Goal: Task Accomplishment & Management: Use online tool/utility

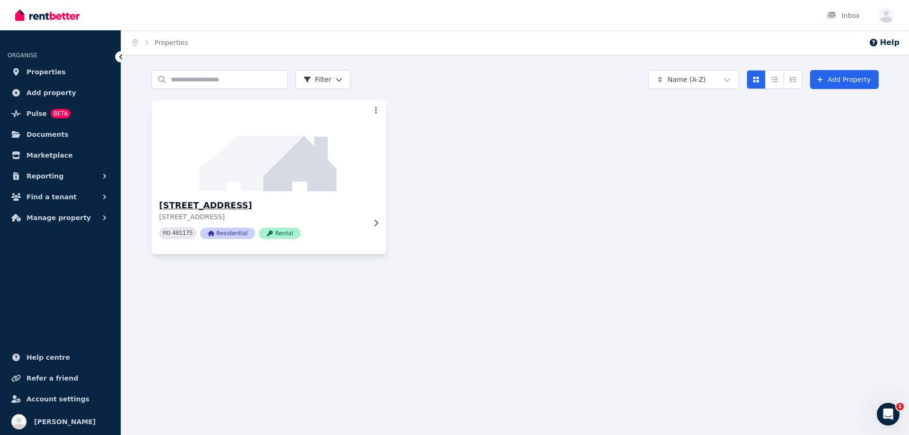
click at [202, 191] on img at bounding box center [269, 146] width 247 height 96
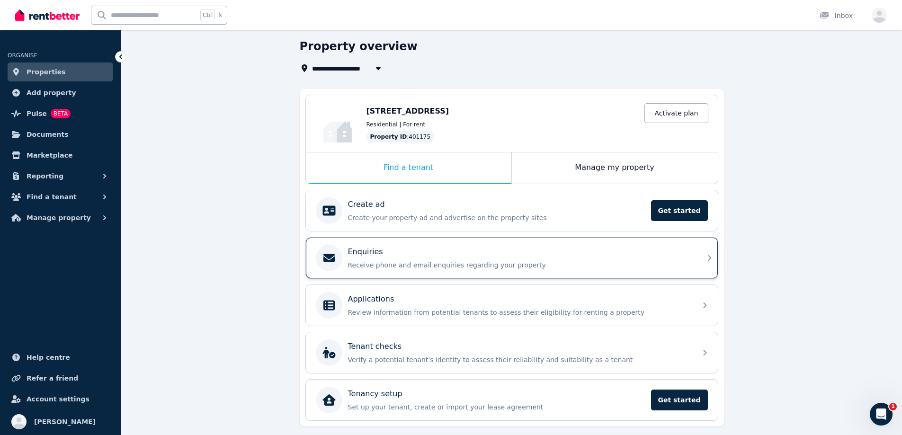
scroll to position [59, 0]
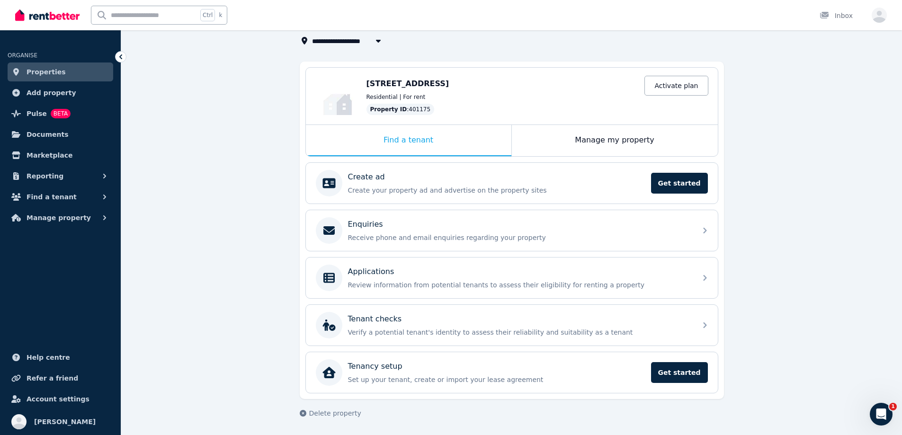
click at [7, 217] on ul "ORGANISE Properties Add property Pulse BETA Documents Marketplace Reporting Fin…" at bounding box center [60, 134] width 121 height 188
click at [19, 226] on button "Manage property" at bounding box center [61, 217] width 106 height 19
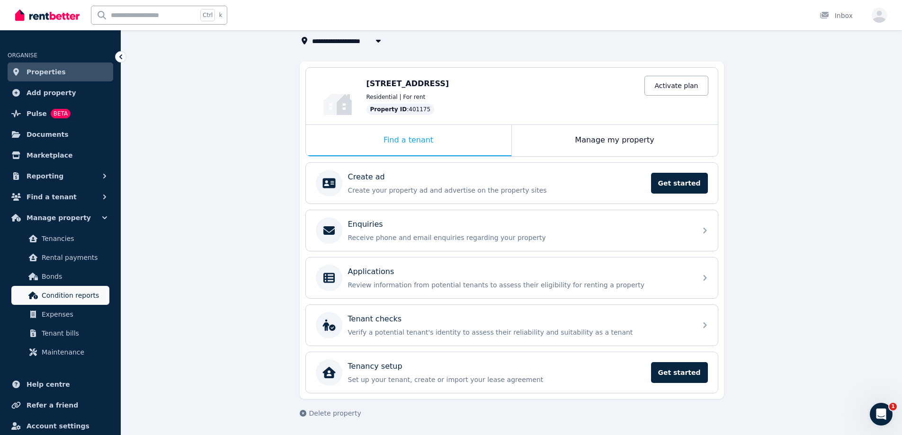
click at [80, 302] on link "Condition reports" at bounding box center [60, 295] width 98 height 19
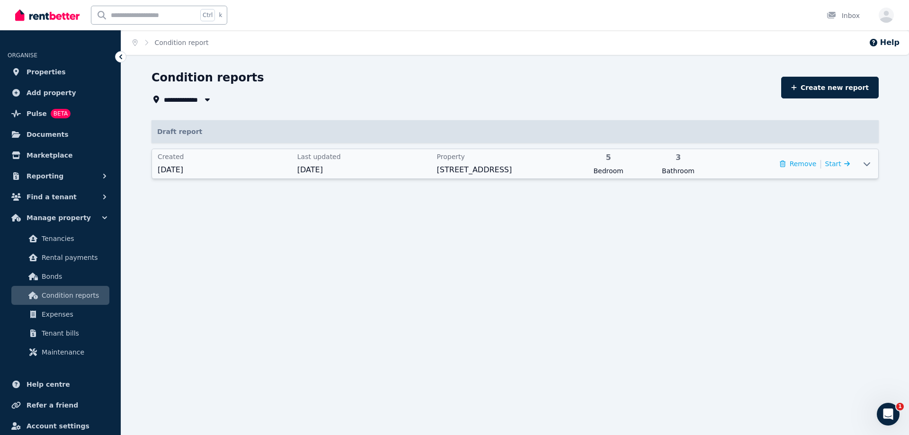
click at [253, 163] on div "Created [DATE]" at bounding box center [225, 164] width 134 height 24
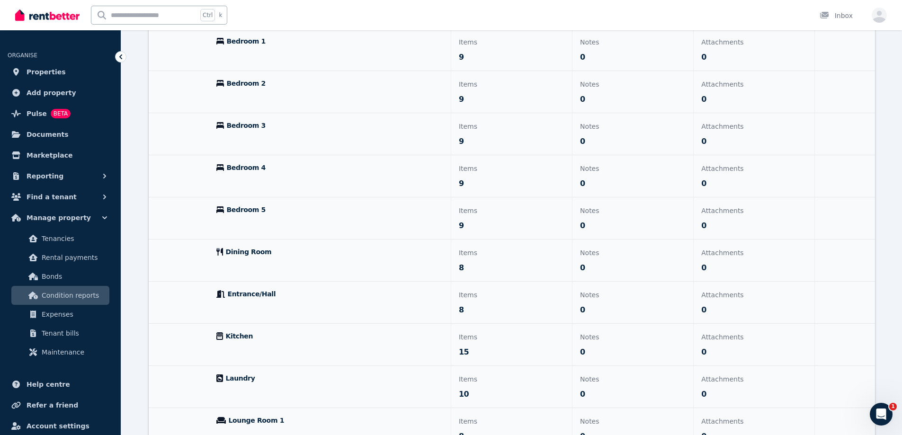
scroll to position [367, 0]
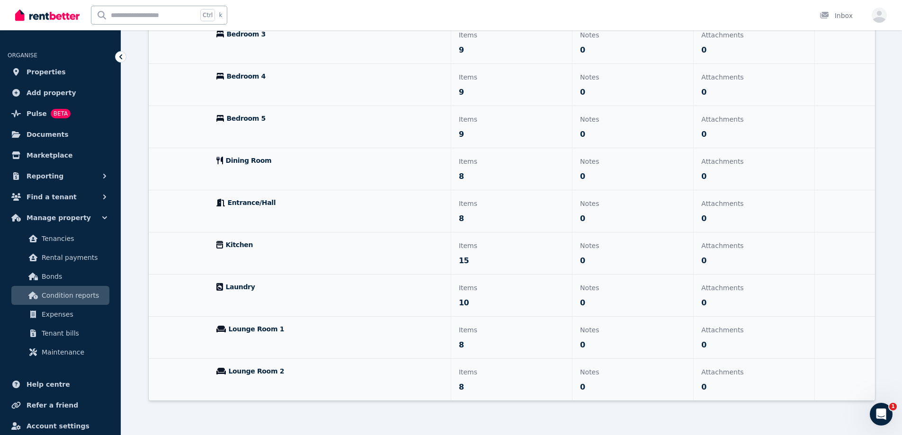
click at [250, 369] on span "Lounge Room 2" at bounding box center [257, 371] width 56 height 9
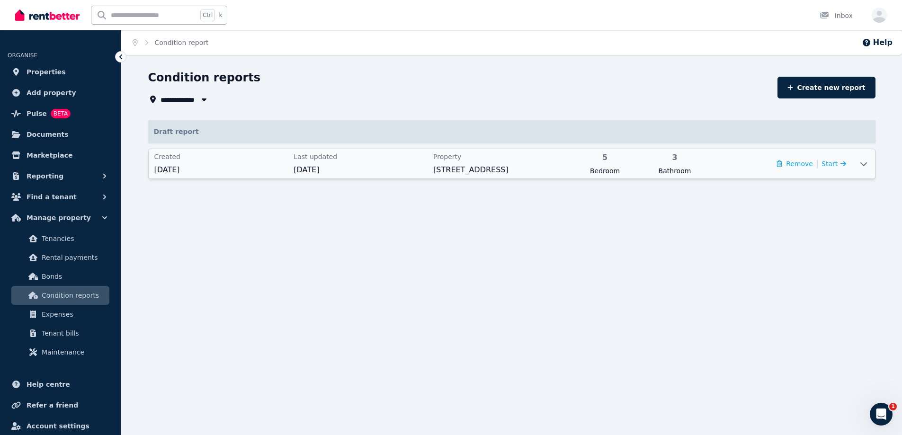
scroll to position [0, 0]
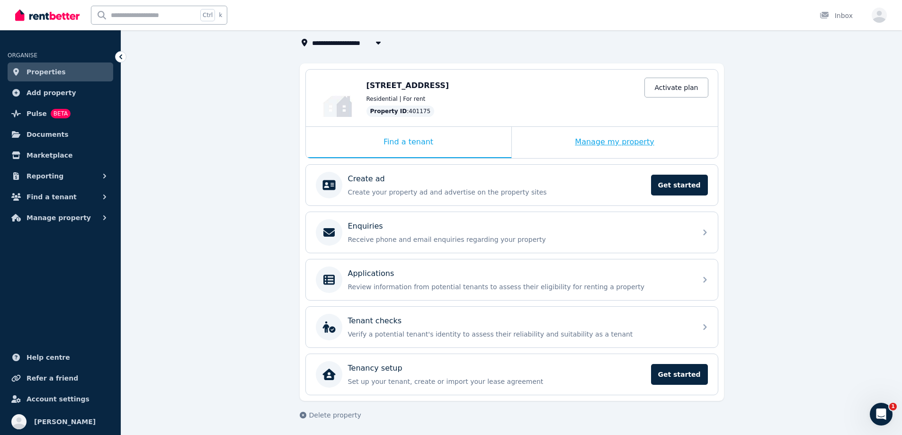
scroll to position [59, 0]
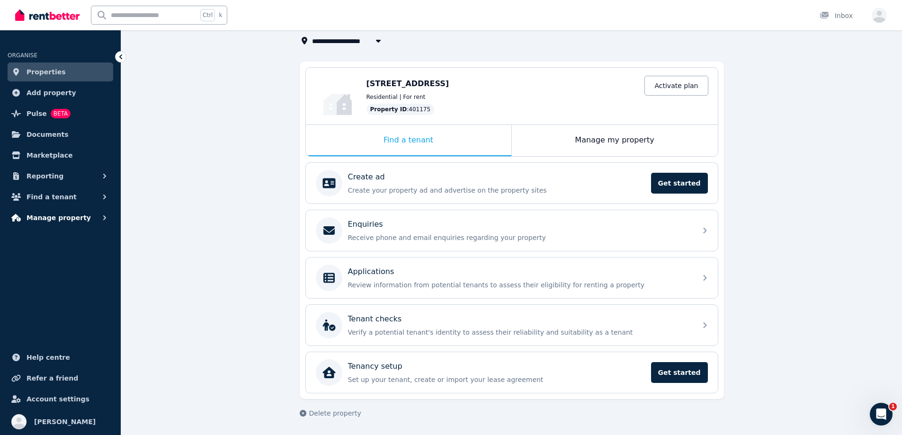
click at [42, 221] on span "Manage property" at bounding box center [59, 217] width 64 height 11
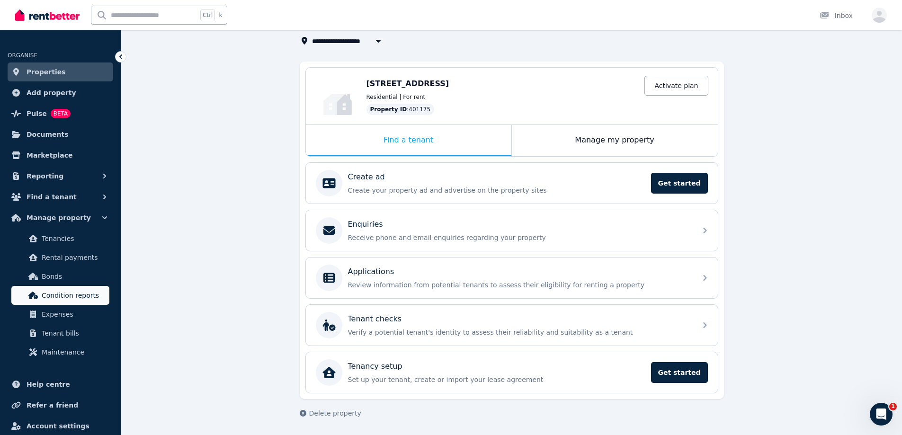
click at [59, 295] on span "Condition reports" at bounding box center [74, 295] width 64 height 11
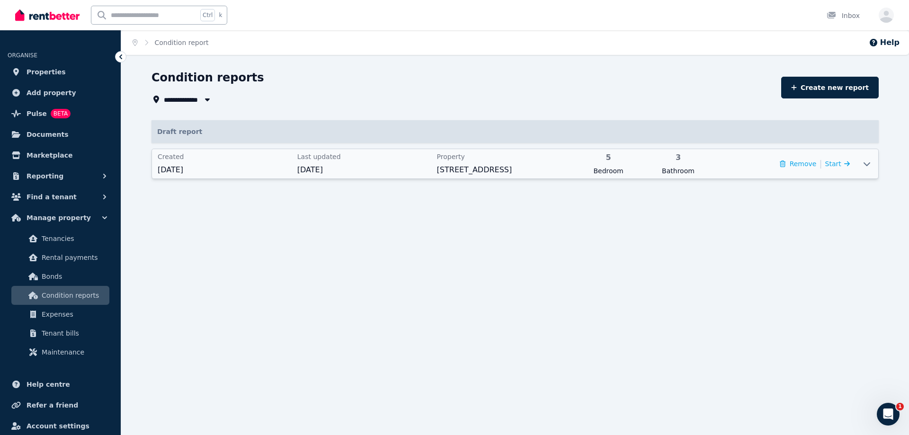
click at [228, 174] on span "[DATE]" at bounding box center [225, 169] width 134 height 11
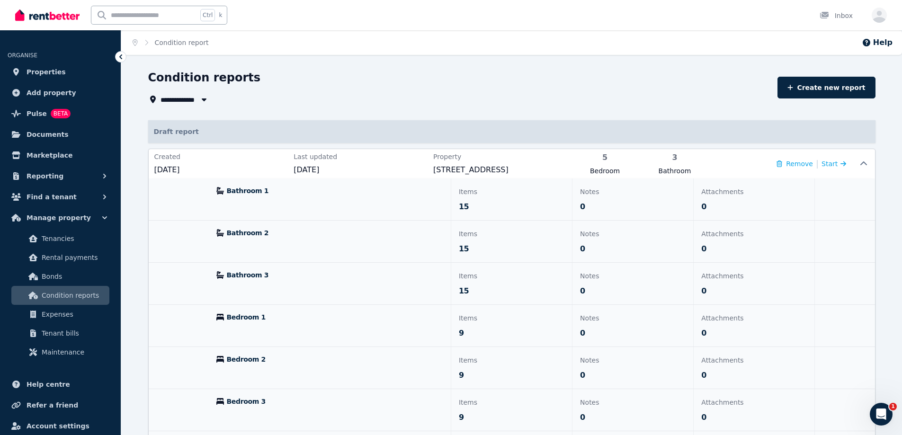
click at [825, 98] on header "**********" at bounding box center [511, 87] width 727 height 35
click at [823, 94] on link "Create new report" at bounding box center [827, 88] width 98 height 22
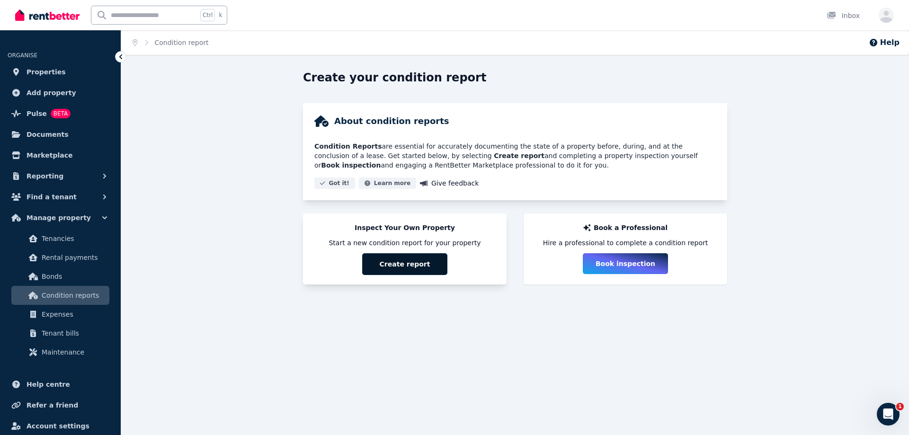
click at [432, 257] on button "Create report" at bounding box center [404, 264] width 85 height 22
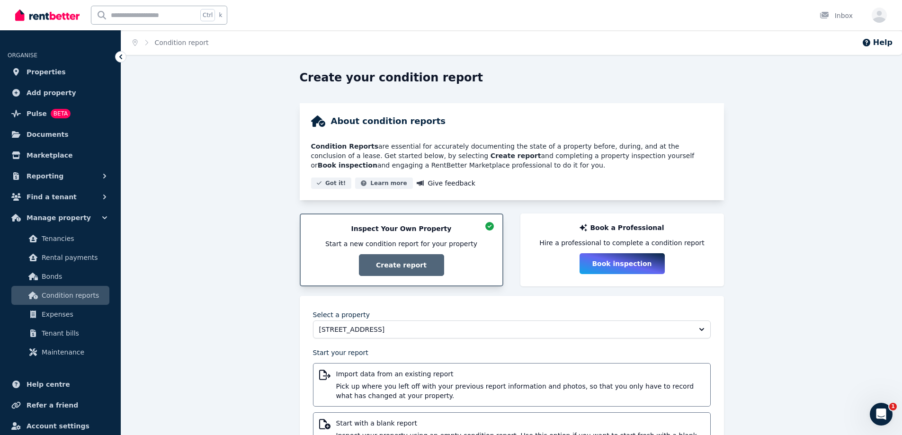
scroll to position [51, 0]
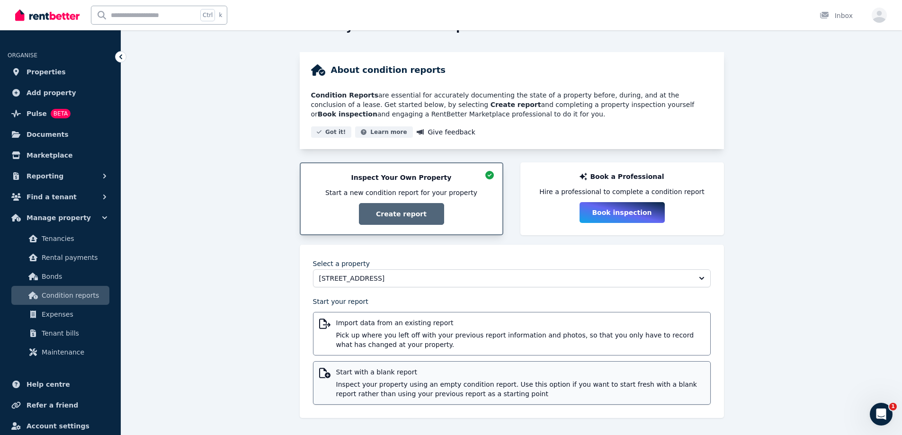
click at [390, 376] on span "Start with a blank report" at bounding box center [520, 371] width 368 height 9
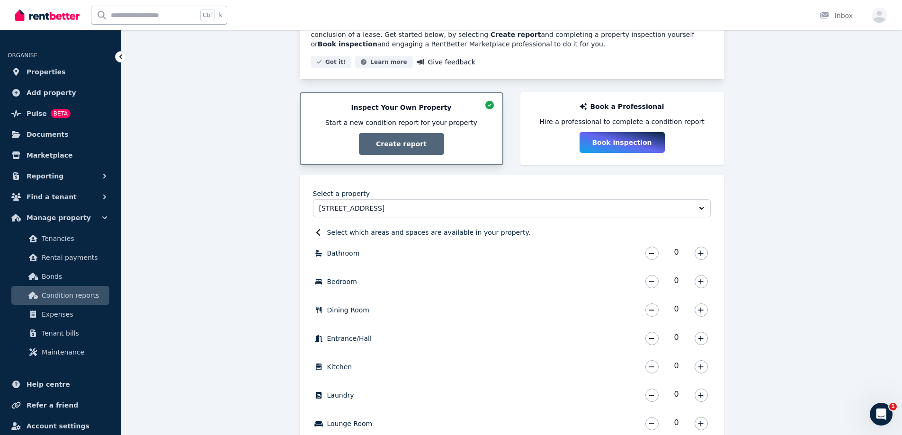
scroll to position [212, 0]
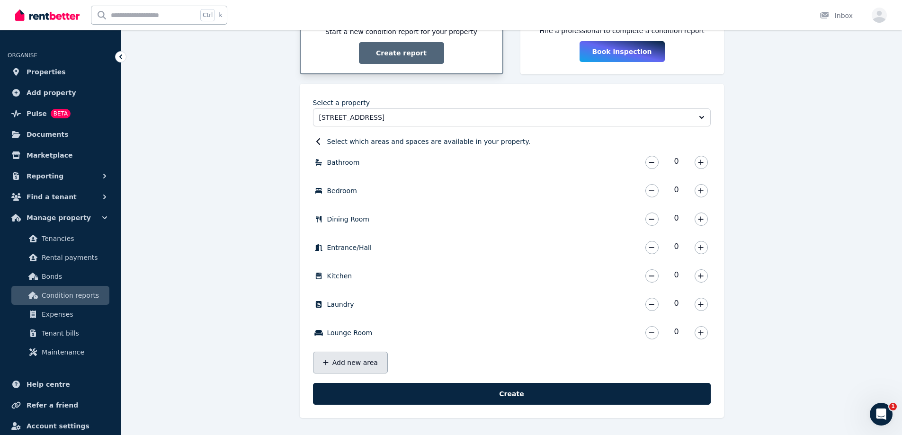
click at [355, 357] on button "Add new area" at bounding box center [350, 363] width 75 height 22
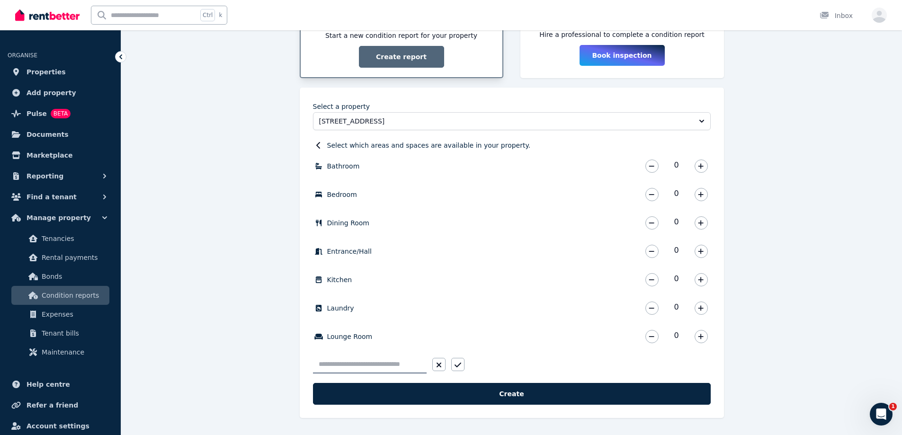
click at [431, 367] on div at bounding box center [389, 365] width 152 height 18
click at [435, 364] on button "button" at bounding box center [438, 364] width 13 height 13
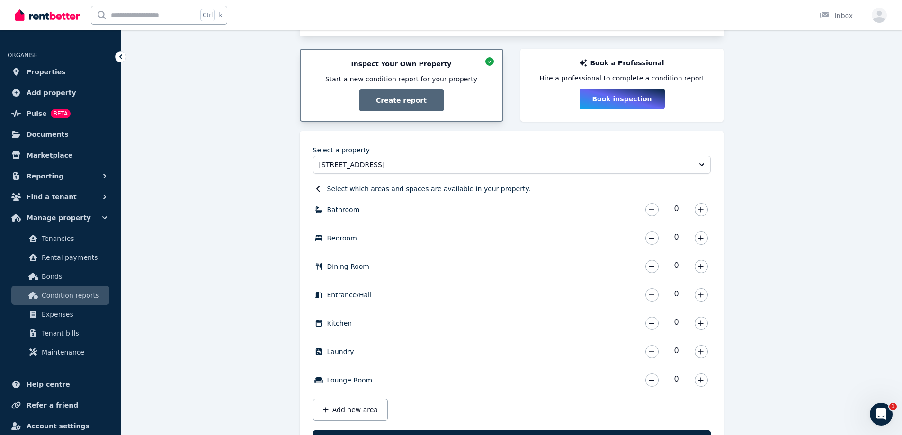
scroll to position [212, 0]
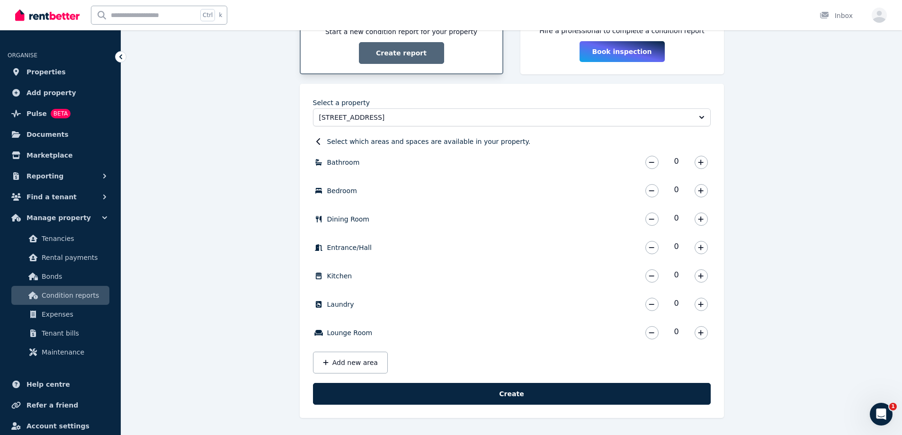
click at [261, 226] on div "Create your condition report About condition reports Condition Reports are esse…" at bounding box center [511, 146] width 781 height 577
click at [830, 194] on div "Create your condition report About condition reports Condition Reports are esse…" at bounding box center [511, 146] width 781 height 577
click at [262, 204] on div "Create your condition report About condition reports Condition Reports are esse…" at bounding box center [511, 146] width 781 height 577
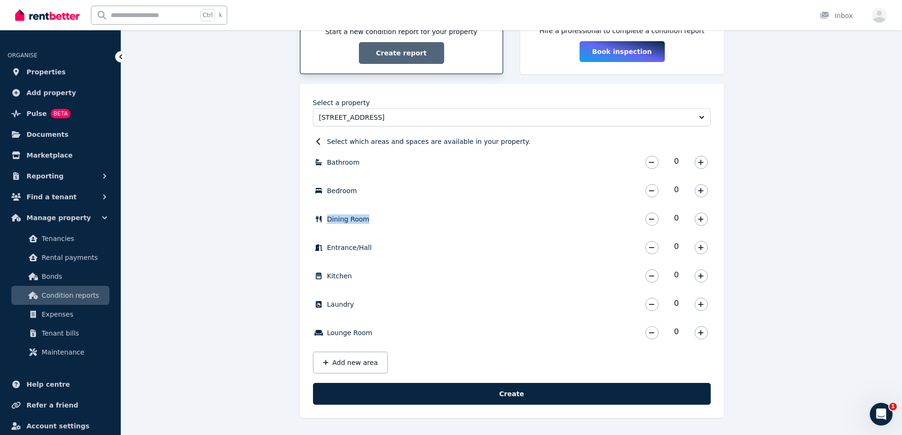
drag, startPoint x: 425, startPoint y: 220, endPoint x: 208, endPoint y: 220, distance: 217.3
click at [208, 220] on div "Create your condition report About condition reports Condition Reports are esse…" at bounding box center [511, 146] width 781 height 577
click at [288, 219] on div "Create your condition report About condition reports Condition Reports are esse…" at bounding box center [511, 146] width 781 height 577
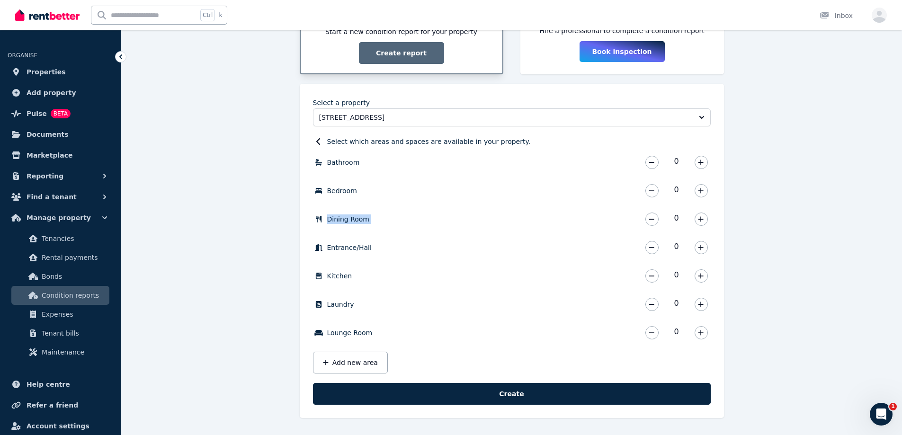
click at [288, 219] on div "Create your condition report About condition reports Condition Reports are esse…" at bounding box center [511, 146] width 781 height 577
click at [256, 163] on div "Create your condition report About condition reports Condition Reports are esse…" at bounding box center [511, 146] width 781 height 577
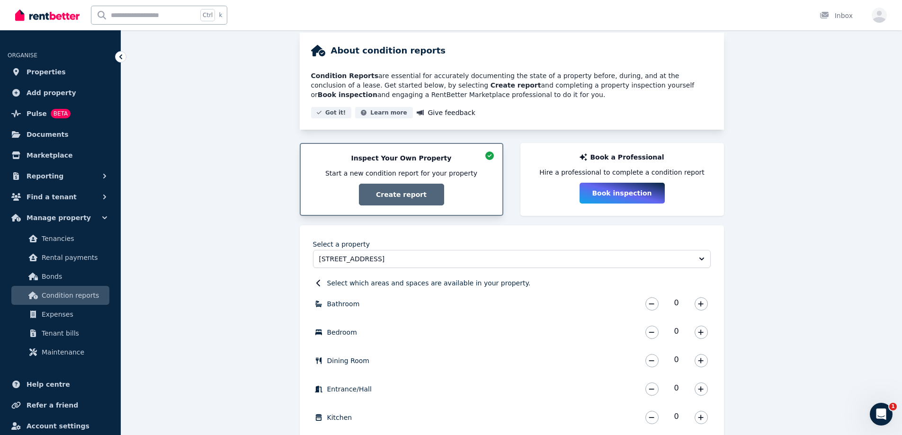
scroll to position [70, 0]
click at [30, 294] on icon at bounding box center [32, 296] width 9 height 8
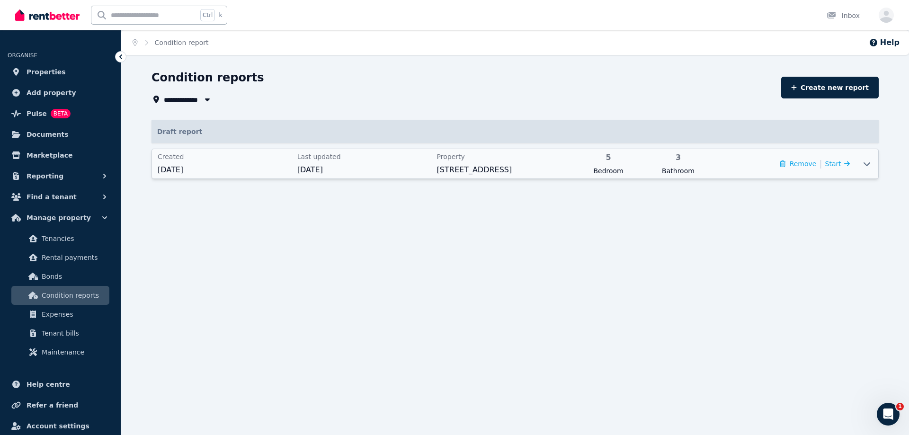
click at [269, 155] on span "Created" at bounding box center [225, 156] width 134 height 9
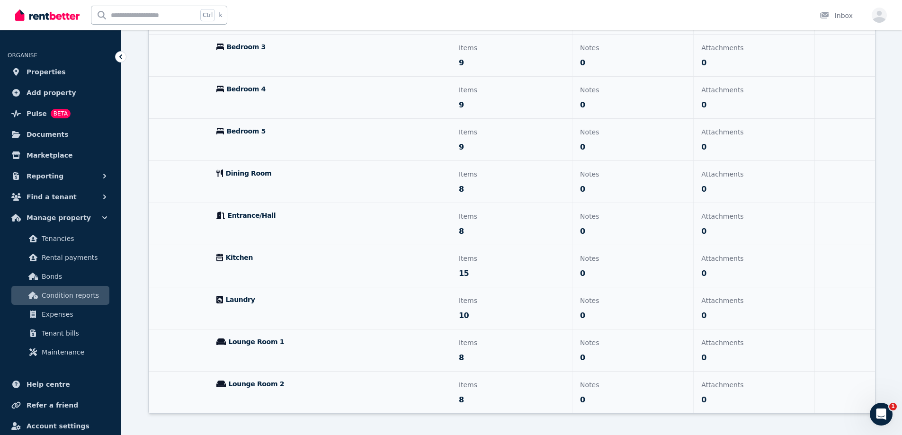
scroll to position [367, 0]
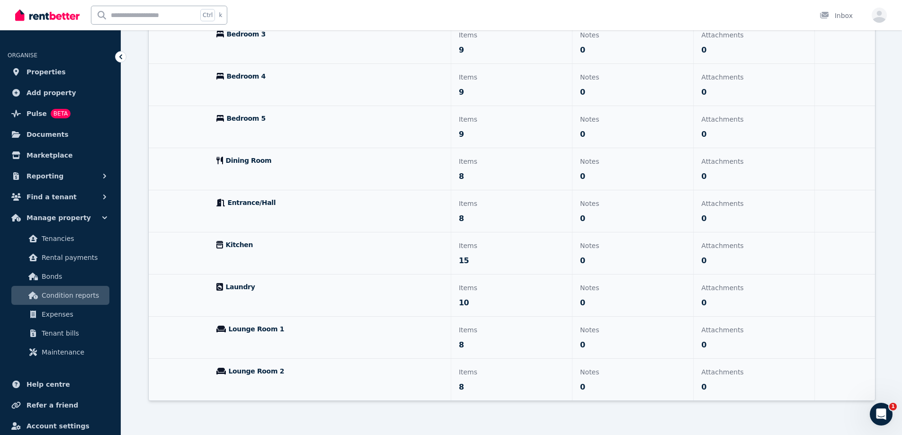
click at [241, 209] on div "Entrance/Hall" at bounding box center [330, 211] width 242 height 42
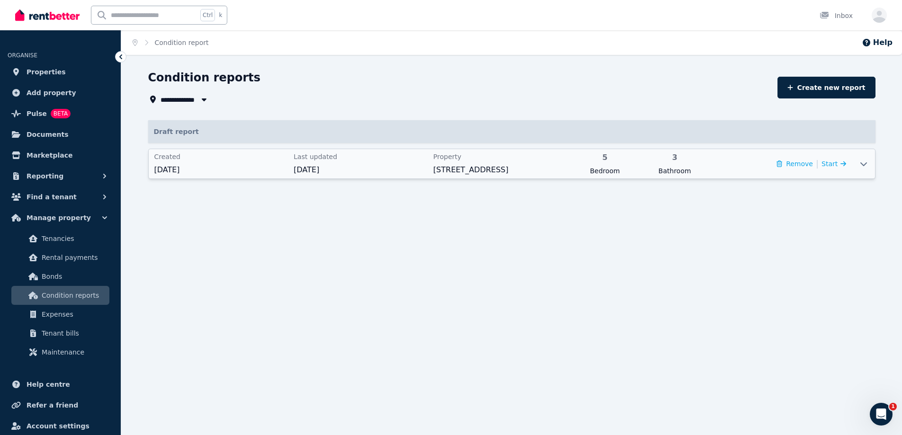
scroll to position [0, 0]
click at [210, 169] on span "[DATE]" at bounding box center [225, 169] width 134 height 11
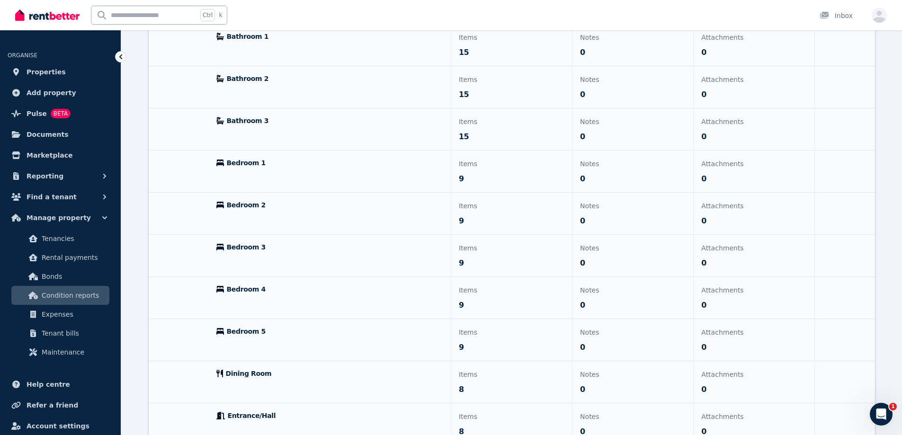
scroll to position [284, 0]
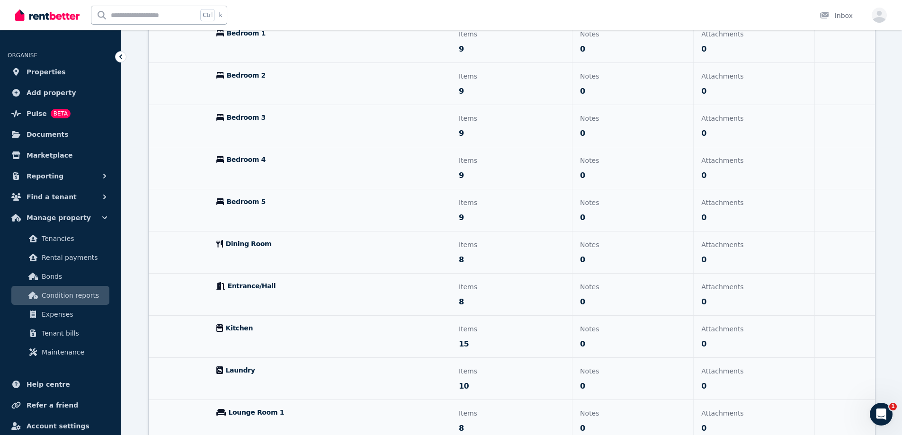
click at [234, 298] on div "Entrance/Hall" at bounding box center [330, 295] width 242 height 42
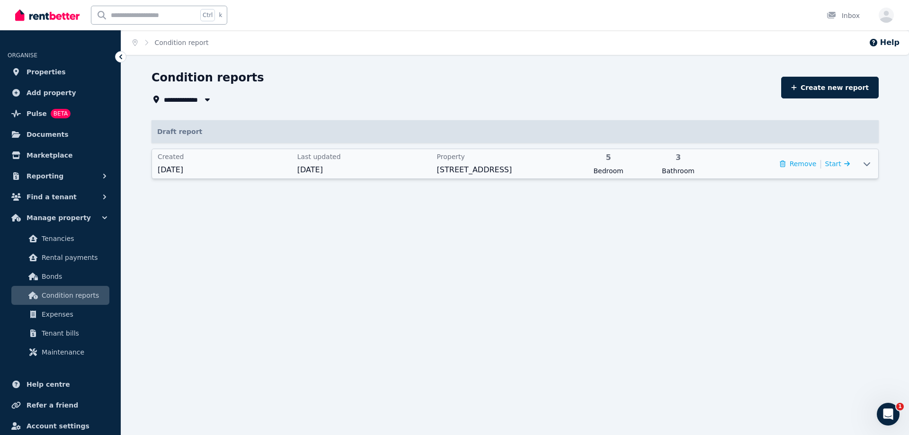
click at [327, 171] on span "[DATE]" at bounding box center [364, 169] width 134 height 11
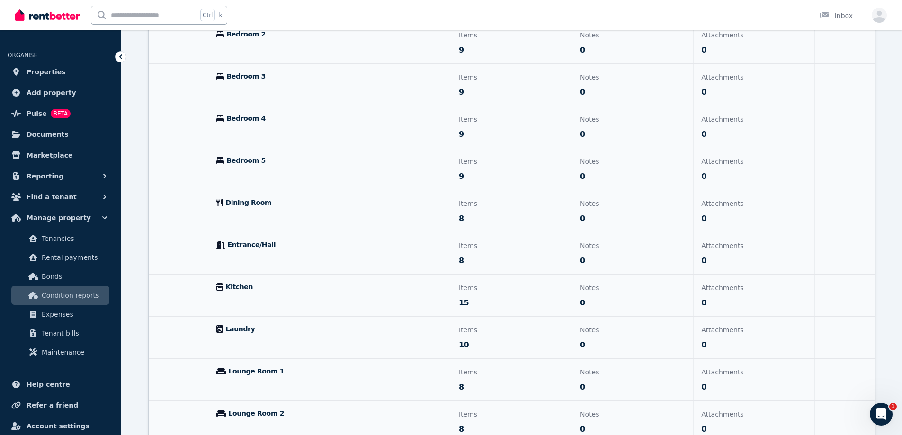
scroll to position [367, 0]
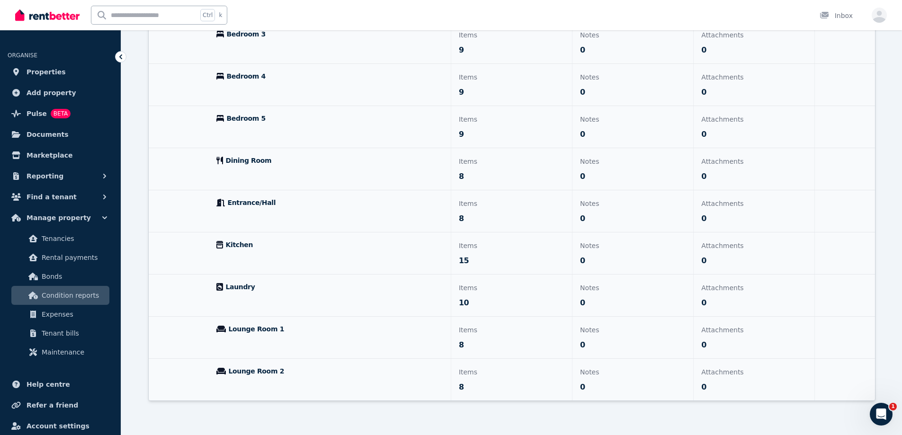
click at [605, 211] on div "Notes 0" at bounding box center [632, 211] width 121 height 42
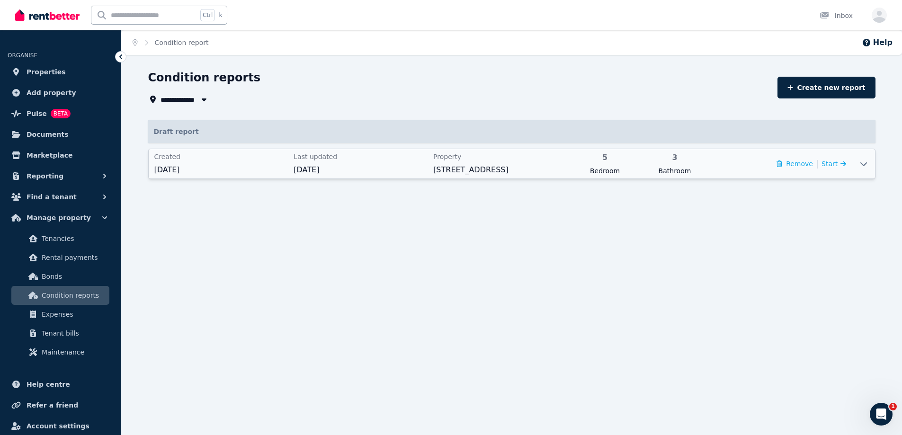
scroll to position [0, 0]
click at [842, 168] on span "Start" at bounding box center [836, 163] width 28 height 11
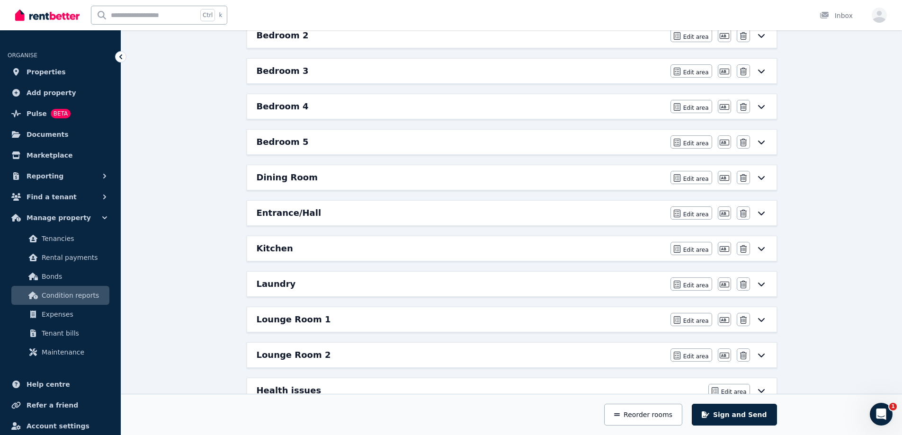
scroll to position [331, 0]
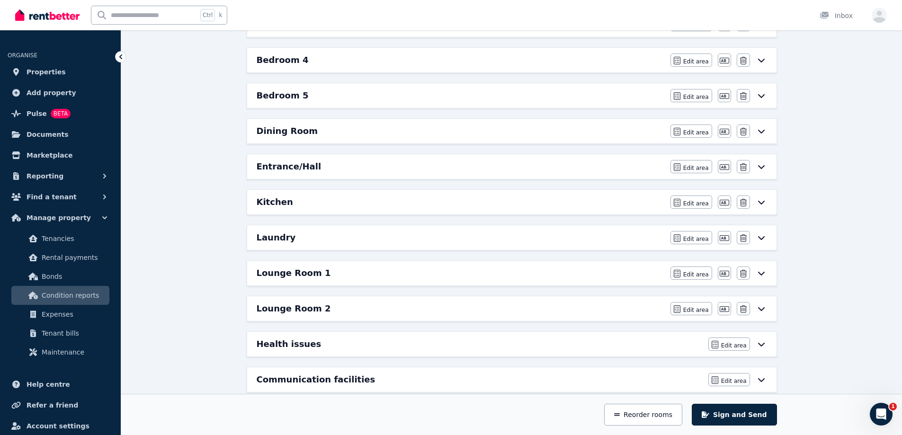
click at [303, 167] on h6 "Entrance/Hall" at bounding box center [289, 166] width 65 height 13
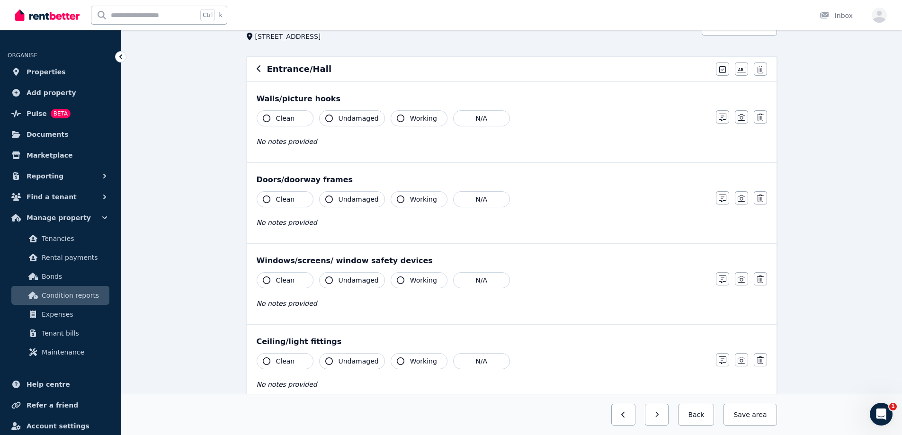
scroll to position [0, 0]
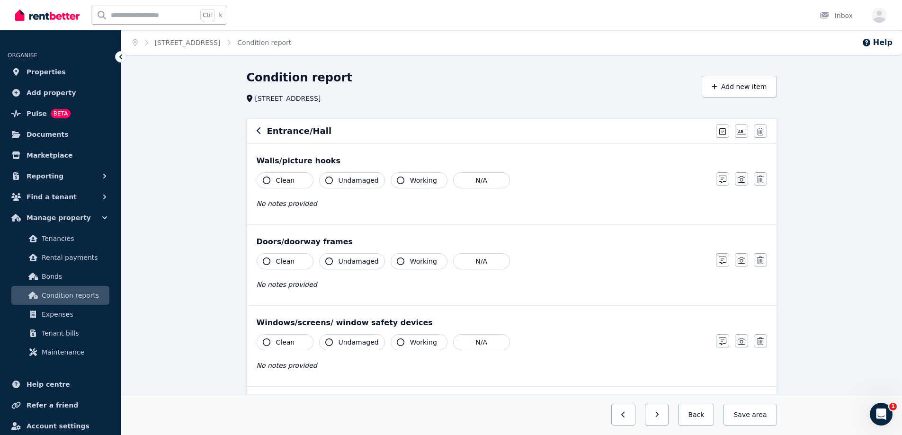
click at [265, 138] on div "Entrance/[PERSON_NAME] all items as good Edit name Delete" at bounding box center [511, 131] width 529 height 25
click at [257, 131] on icon "button" at bounding box center [259, 131] width 5 height 8
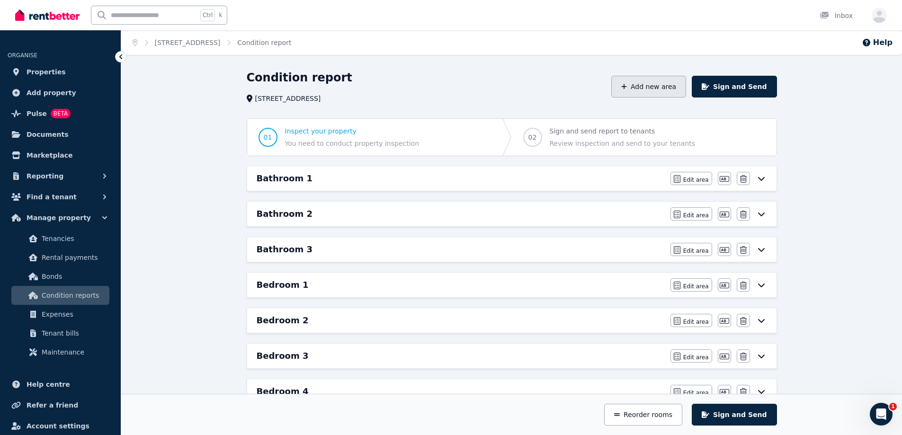
click at [667, 86] on button "Add new area" at bounding box center [648, 87] width 75 height 22
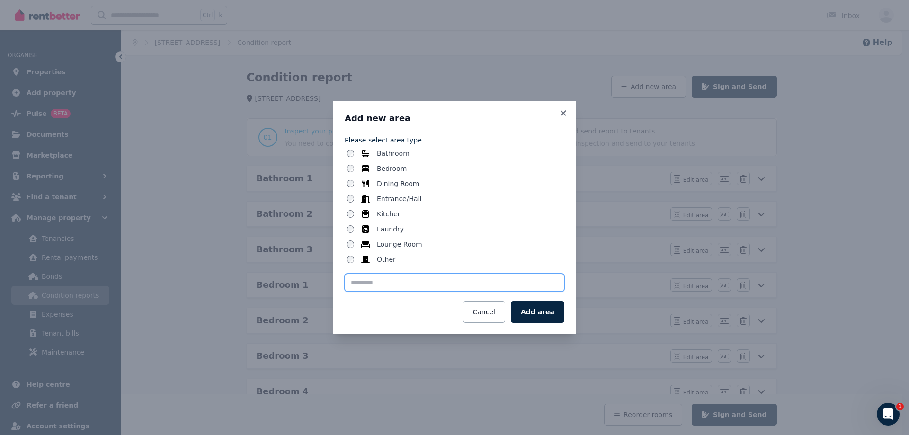
click at [409, 285] on input "text" at bounding box center [455, 283] width 220 height 18
type input "*******"
click at [537, 304] on button "Add area" at bounding box center [538, 312] width 54 height 22
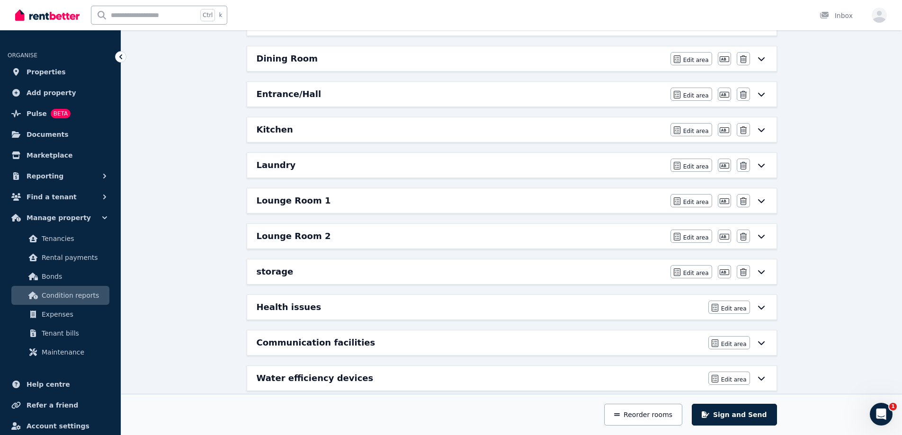
scroll to position [454, 0]
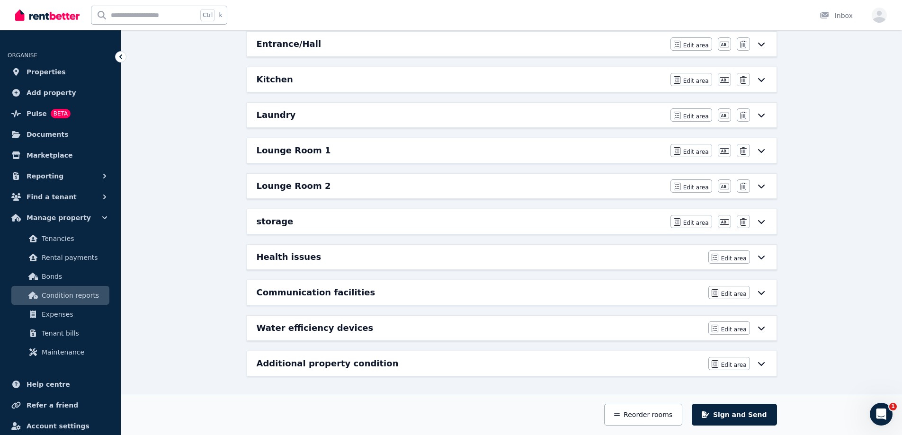
click at [287, 221] on div "storage" at bounding box center [461, 221] width 408 height 13
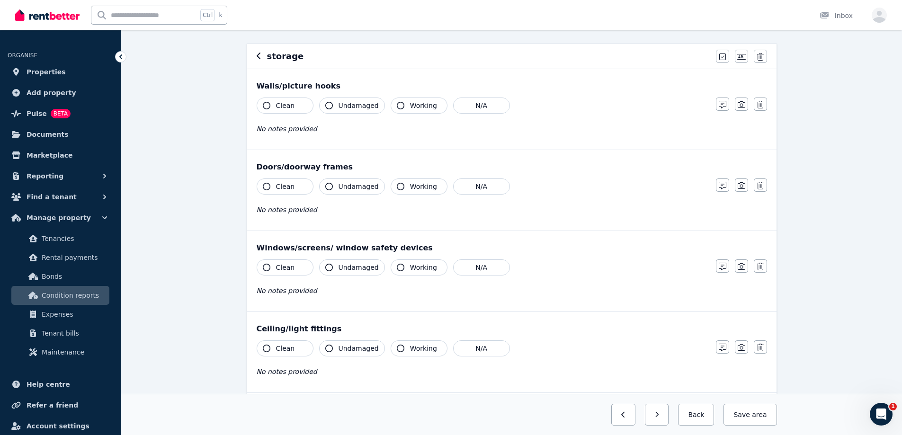
scroll to position [0, 0]
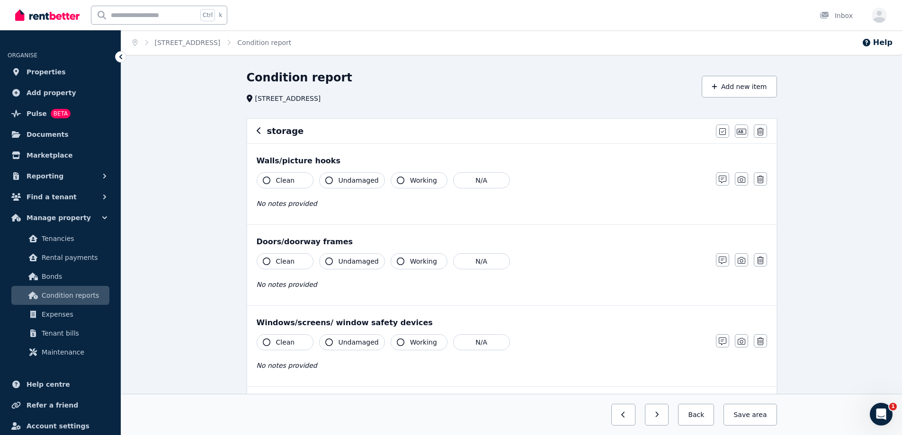
click at [267, 131] on h6 "storage" at bounding box center [285, 131] width 37 height 13
click at [125, 57] on icon at bounding box center [120, 56] width 9 height 9
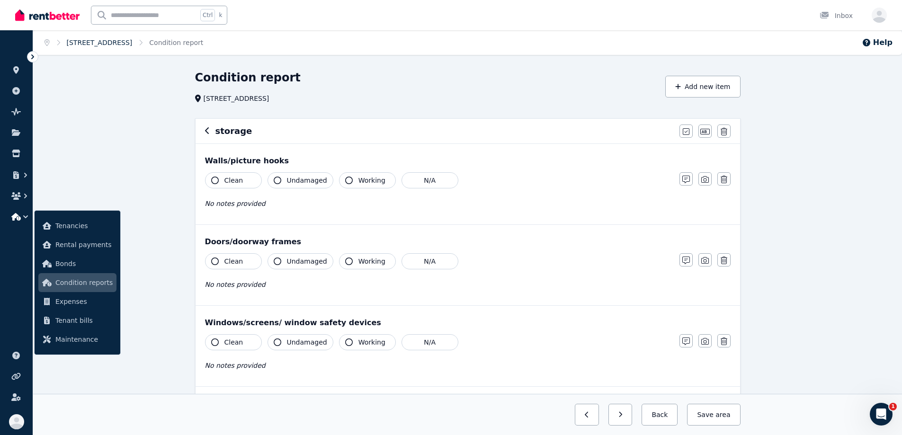
click at [116, 44] on link "[STREET_ADDRESS]" at bounding box center [100, 43] width 66 height 8
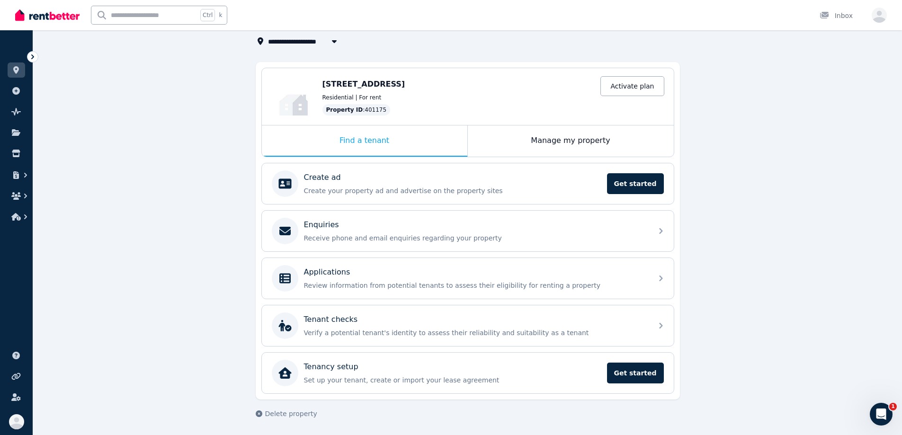
scroll to position [59, 0]
click at [19, 218] on icon "button" at bounding box center [15, 217] width 9 height 8
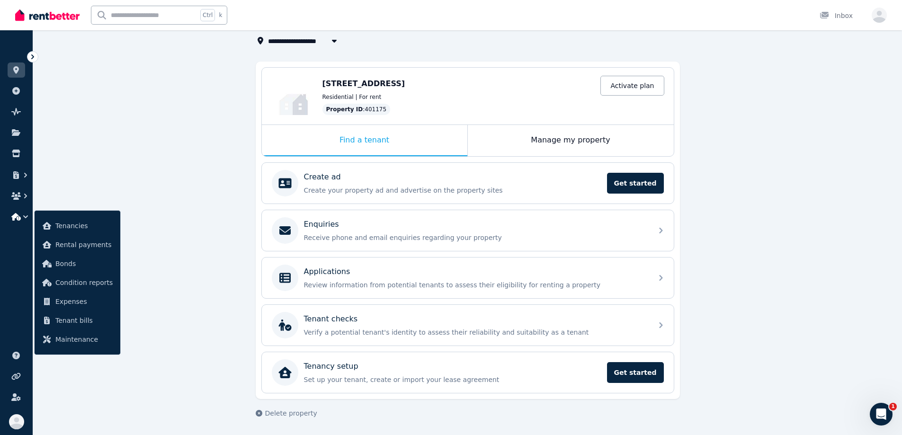
click at [178, 177] on div "**********" at bounding box center [467, 223] width 869 height 424
